Goal: Task Accomplishment & Management: Use online tool/utility

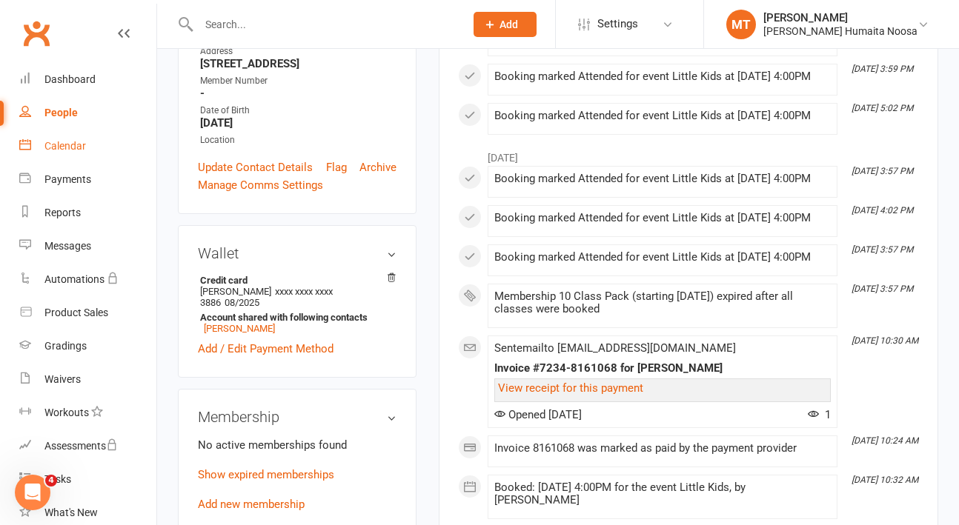
click at [67, 147] on div "Calendar" at bounding box center [64, 146] width 41 height 12
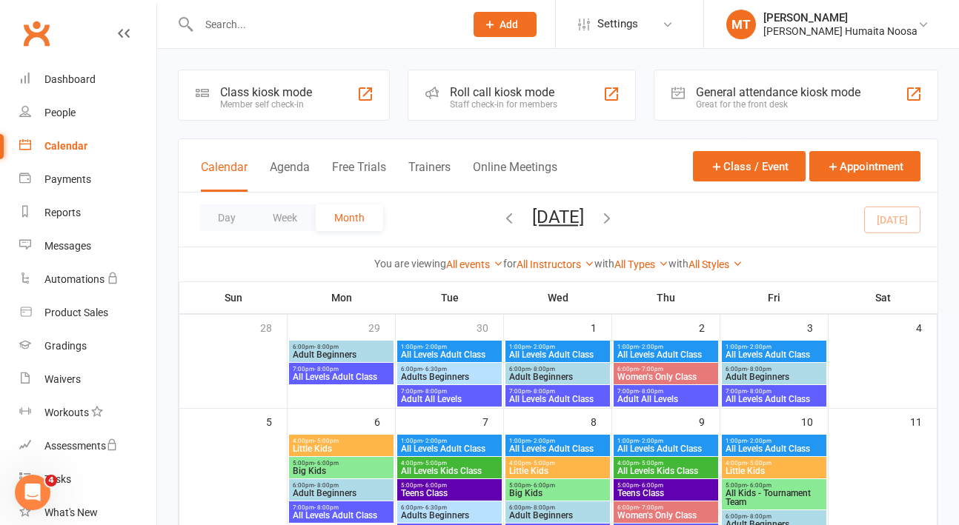
click at [67, 147] on div "Calendar" at bounding box center [65, 146] width 43 height 12
click at [59, 385] on div "Waivers" at bounding box center [62, 379] width 36 height 12
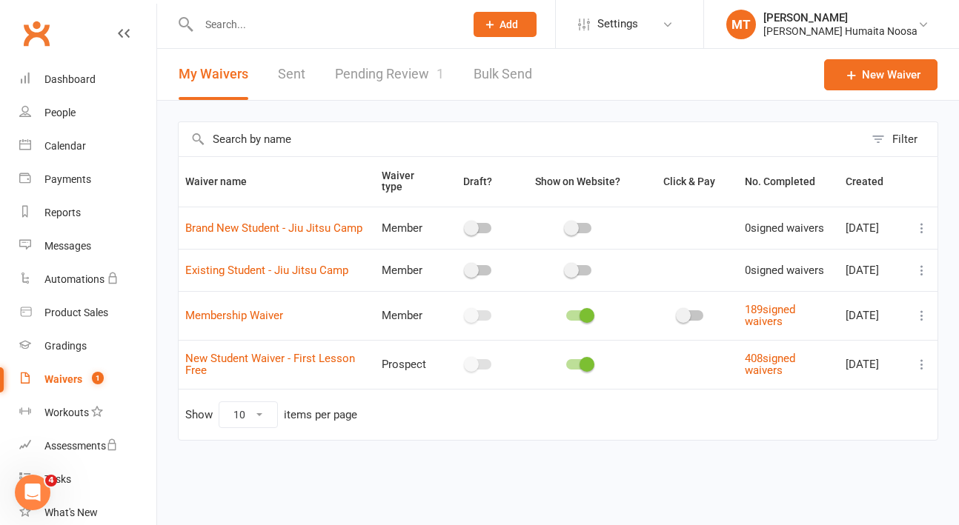
click at [405, 59] on link "Pending Review 1" at bounding box center [389, 74] width 109 height 51
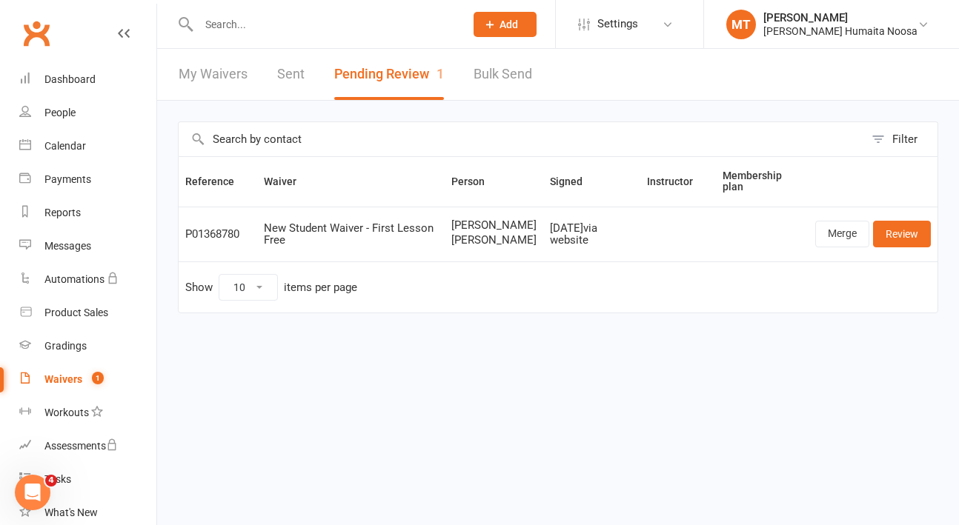
click at [228, 22] on input "text" at bounding box center [324, 24] width 260 height 21
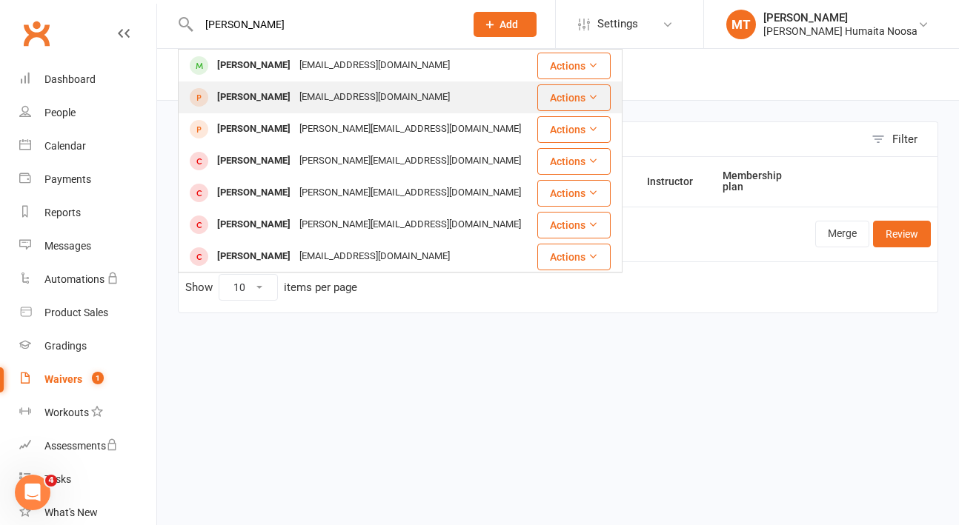
type input "[PERSON_NAME]"
click at [273, 90] on div "[PERSON_NAME]" at bounding box center [254, 97] width 82 height 21
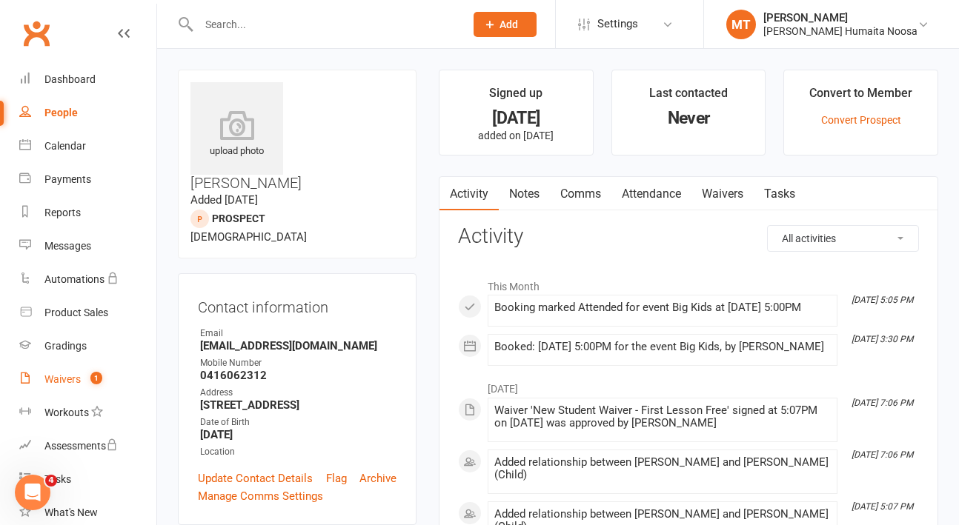
click at [73, 381] on div "Waivers" at bounding box center [62, 379] width 36 height 12
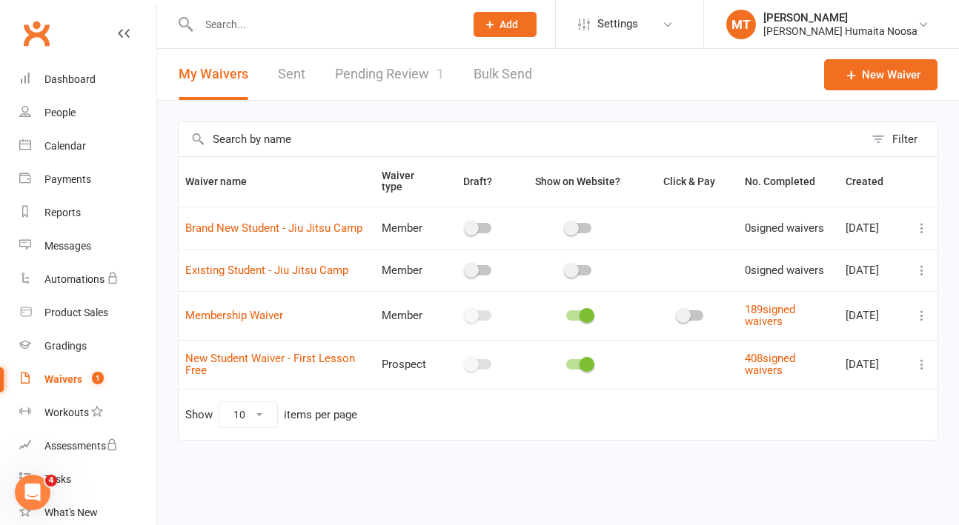
click at [360, 78] on link "Pending Review 1" at bounding box center [389, 74] width 109 height 51
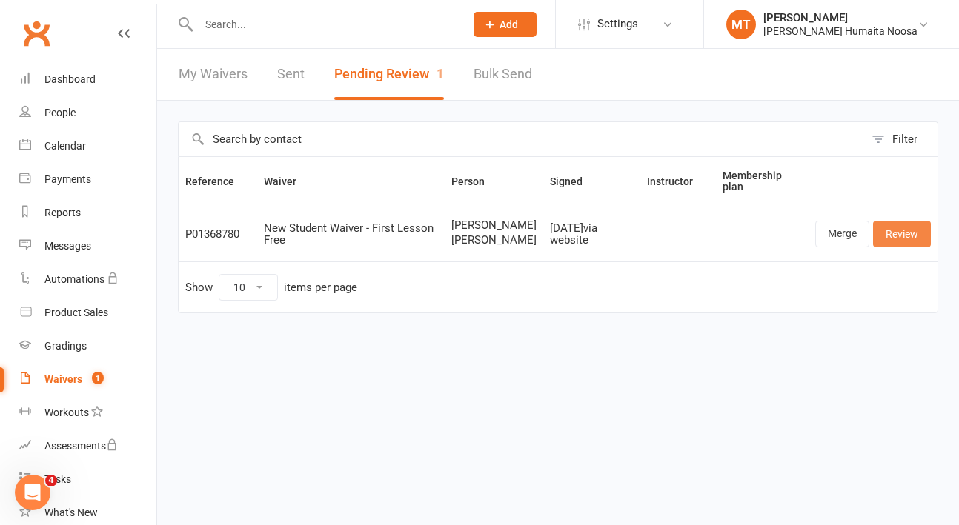
click at [902, 242] on link "Review" at bounding box center [902, 234] width 58 height 27
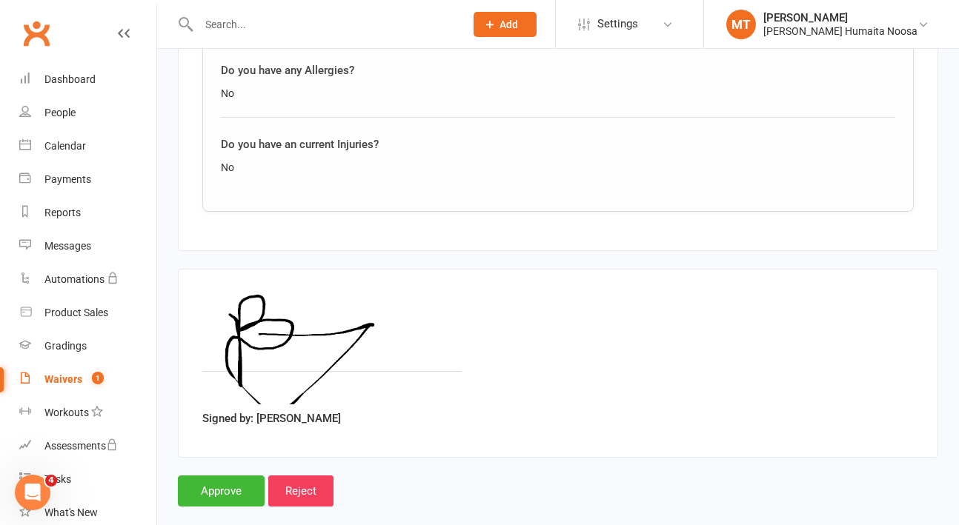
scroll to position [1756, 0]
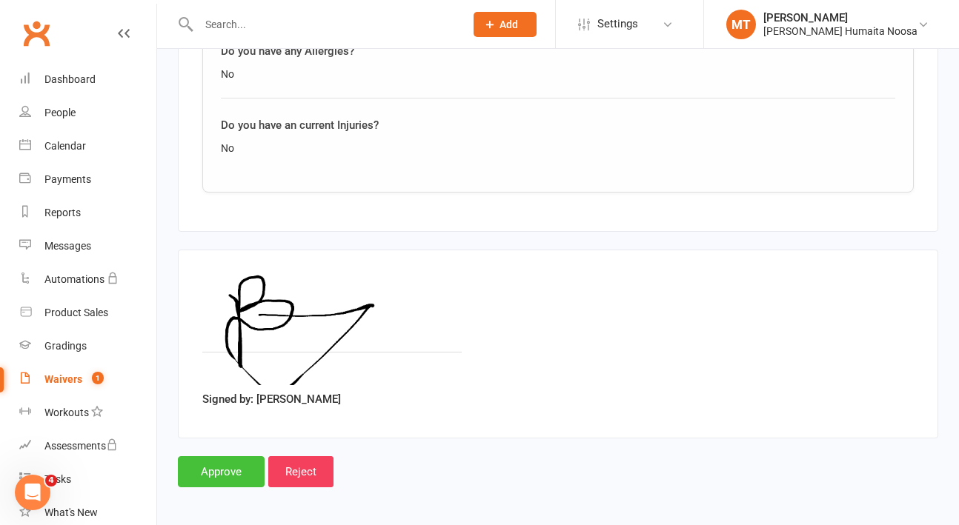
click at [216, 458] on input "Approve" at bounding box center [221, 471] width 87 height 31
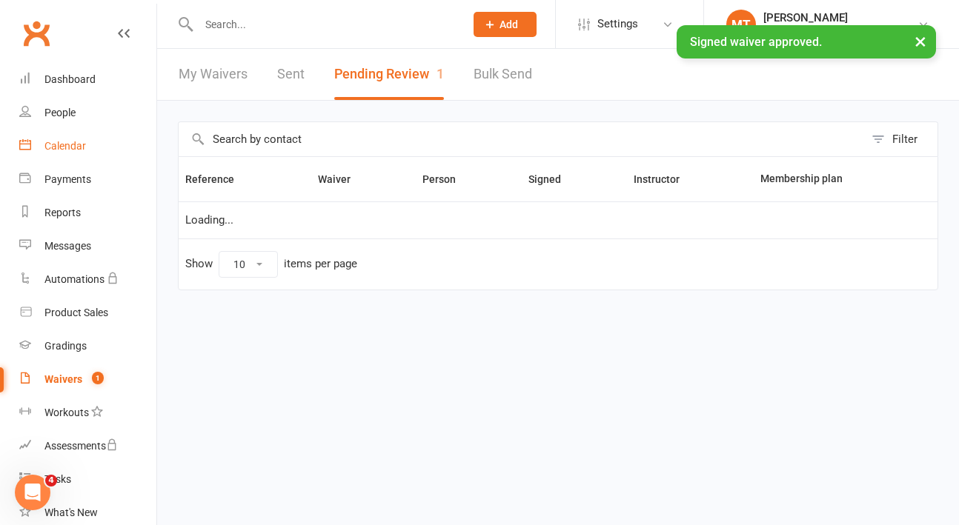
click at [59, 146] on div "Calendar" at bounding box center [64, 146] width 41 height 12
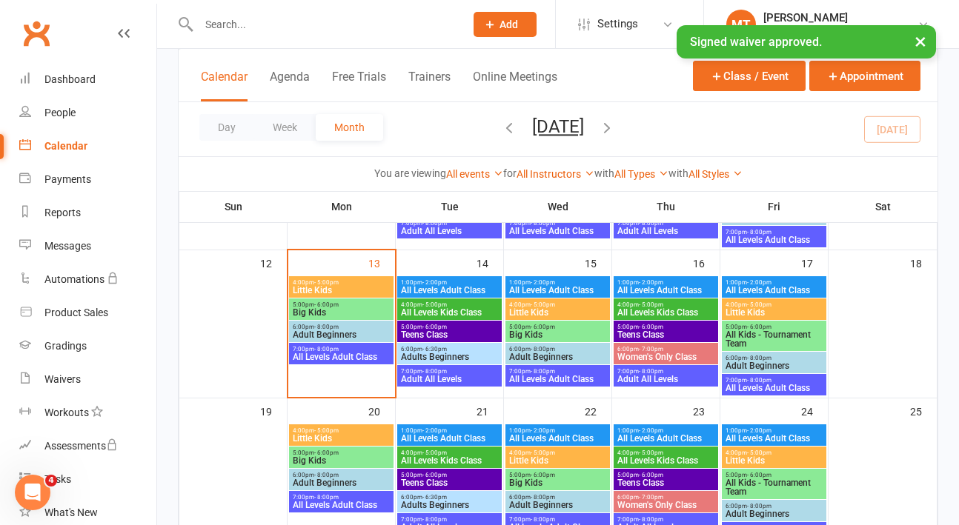
scroll to position [315, 0]
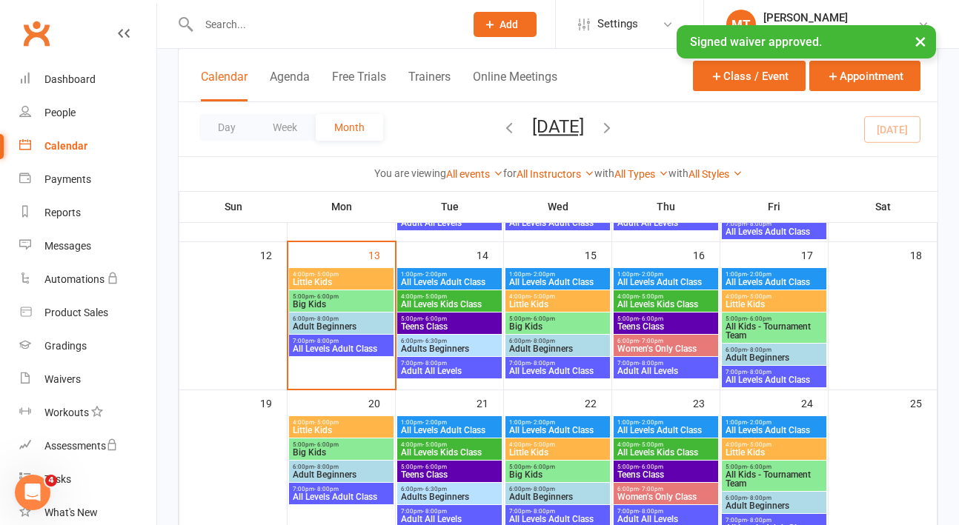
click at [748, 302] on span "Little Kids" at bounding box center [774, 304] width 99 height 9
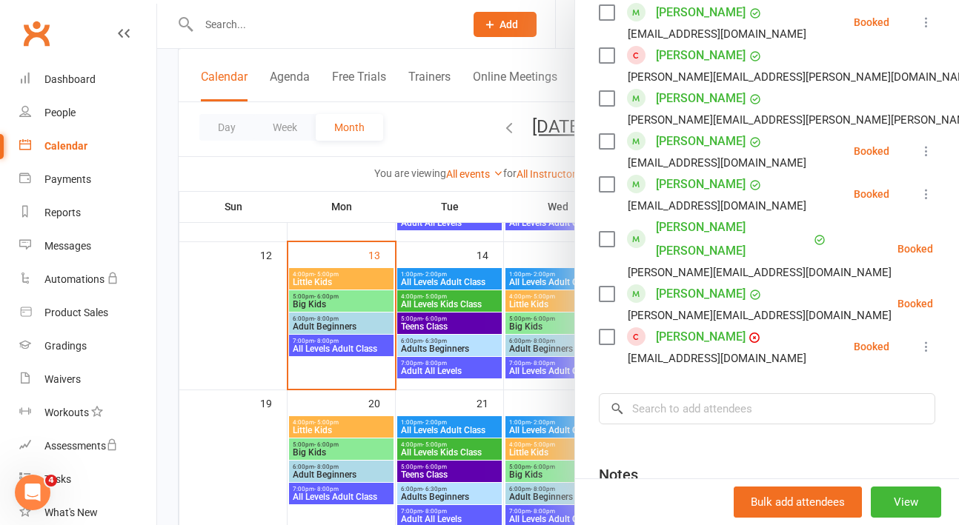
scroll to position [449, 0]
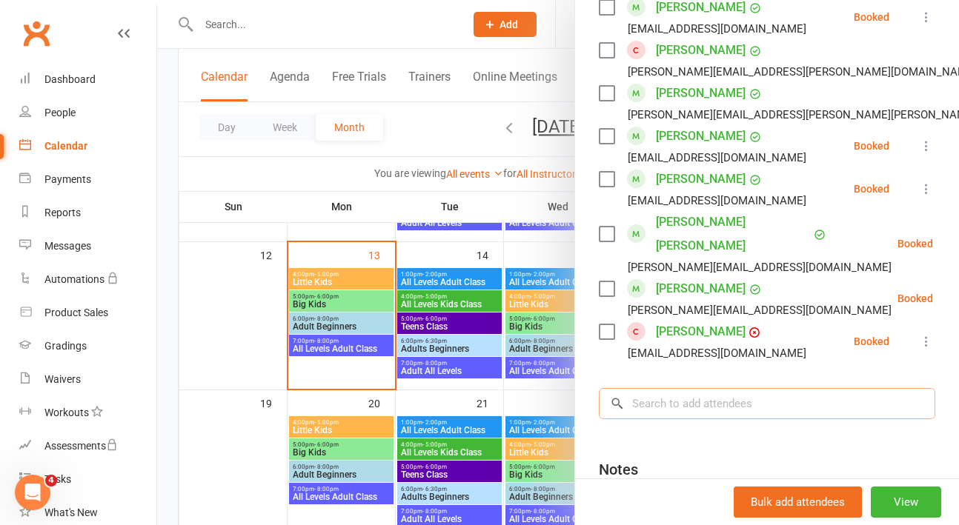
click at [698, 388] on input "search" at bounding box center [767, 403] width 336 height 31
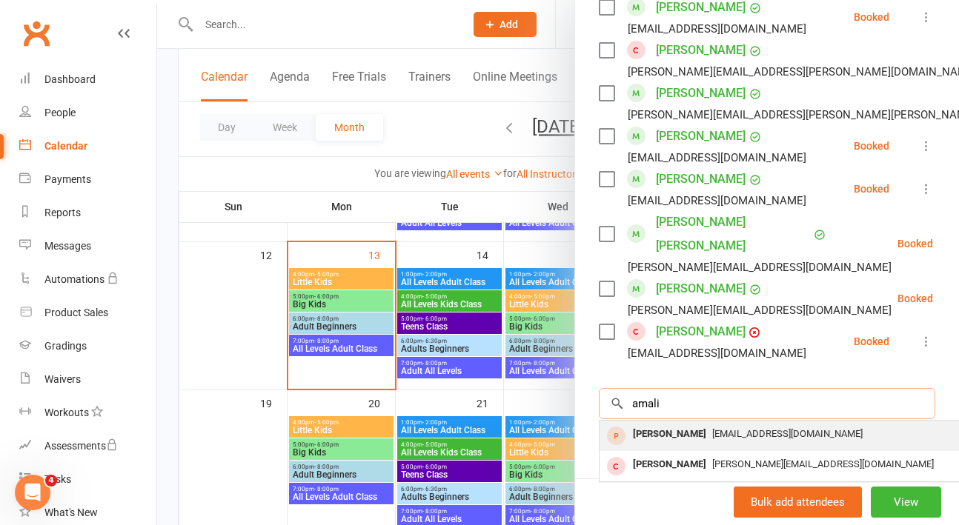
type input "amali"
click at [712, 428] on span "[EMAIL_ADDRESS][DOMAIN_NAME]" at bounding box center [787, 433] width 150 height 11
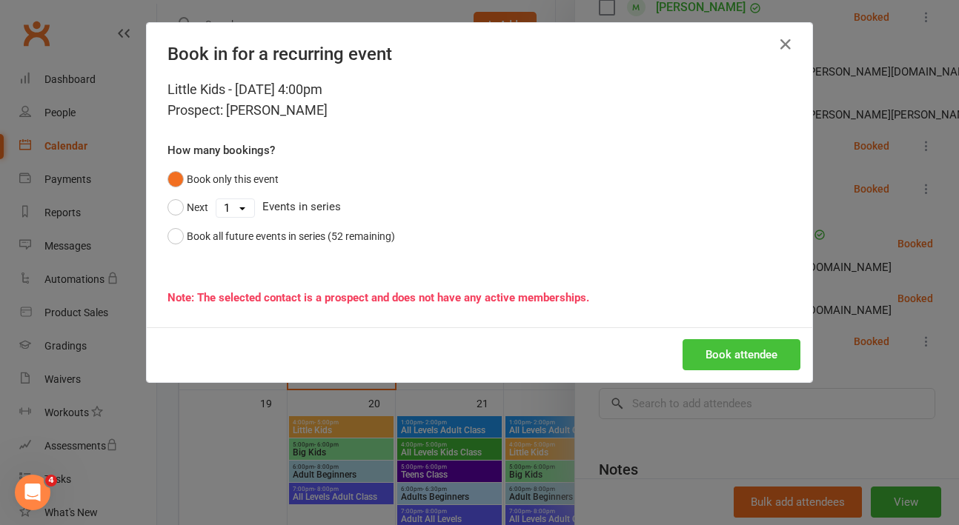
click at [733, 356] on button "Book attendee" at bounding box center [741, 354] width 118 height 31
